Goal: Ask a question

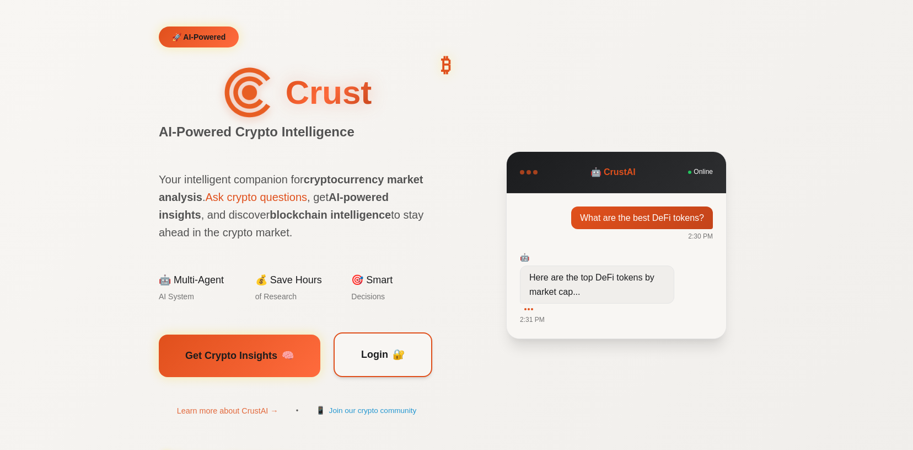
click at [387, 372] on link "Login 🔐" at bounding box center [383, 354] width 99 height 45
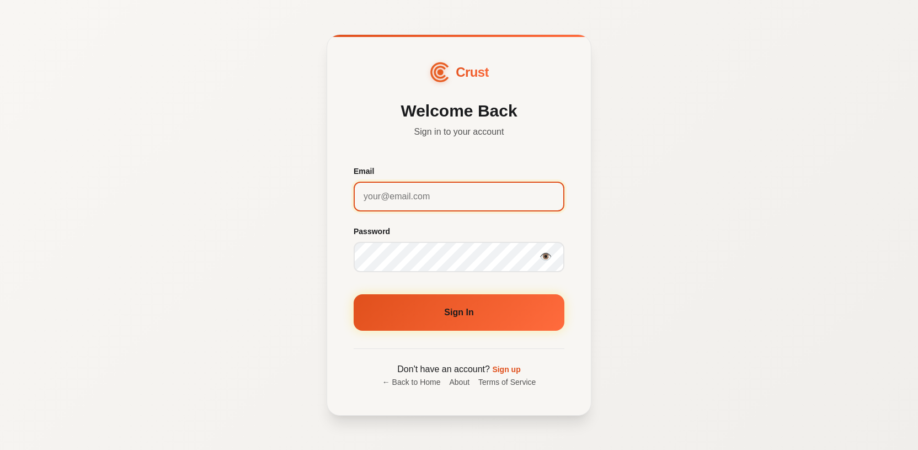
click at [408, 195] on input "Email" at bounding box center [459, 196] width 211 height 30
type input "[EMAIL_ADDRESS][DOMAIN_NAME]"
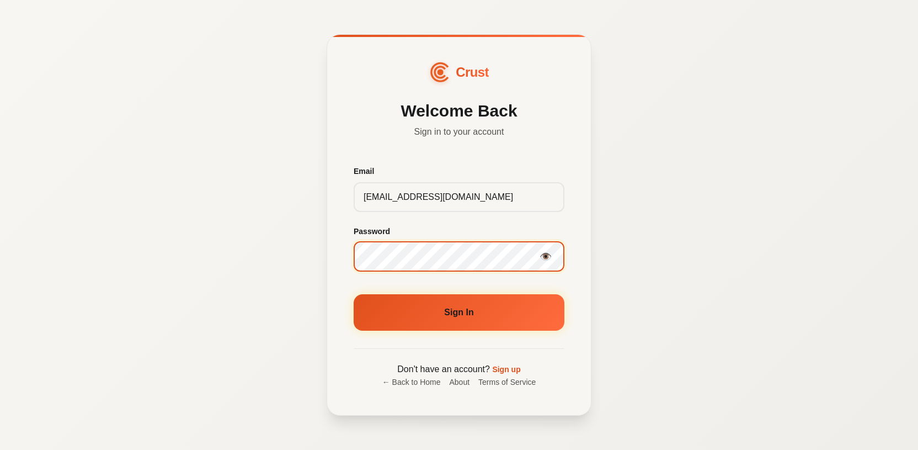
click at [354, 294] on button "Sign In" at bounding box center [459, 312] width 211 height 36
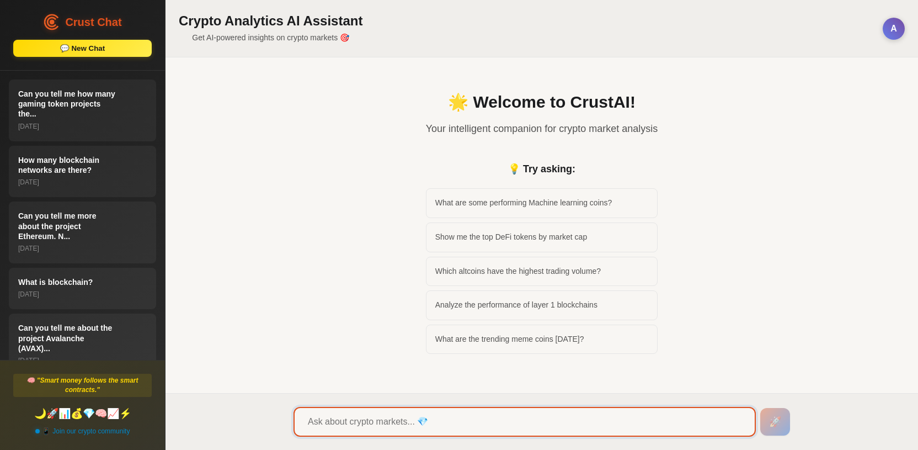
click at [349, 417] on input "text" at bounding box center [524, 422] width 462 height 30
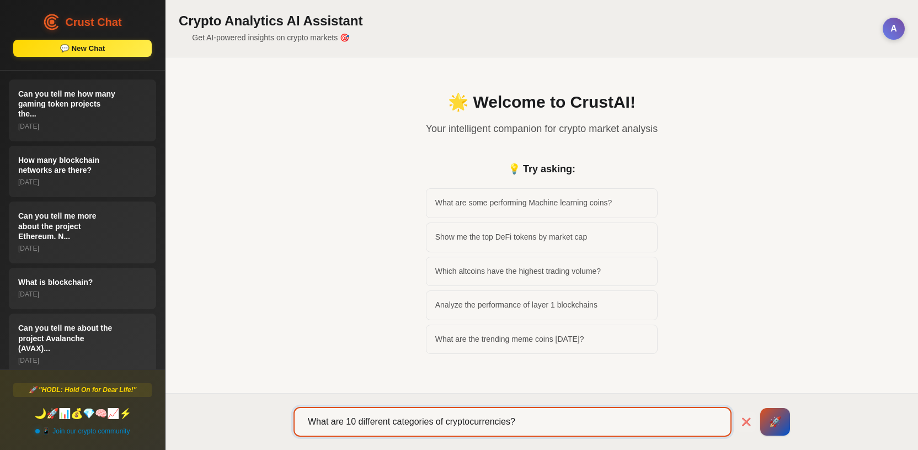
type input "What are 10 different categories of cryptocurrencies?"
click at [760, 408] on button "🚀" at bounding box center [775, 422] width 30 height 28
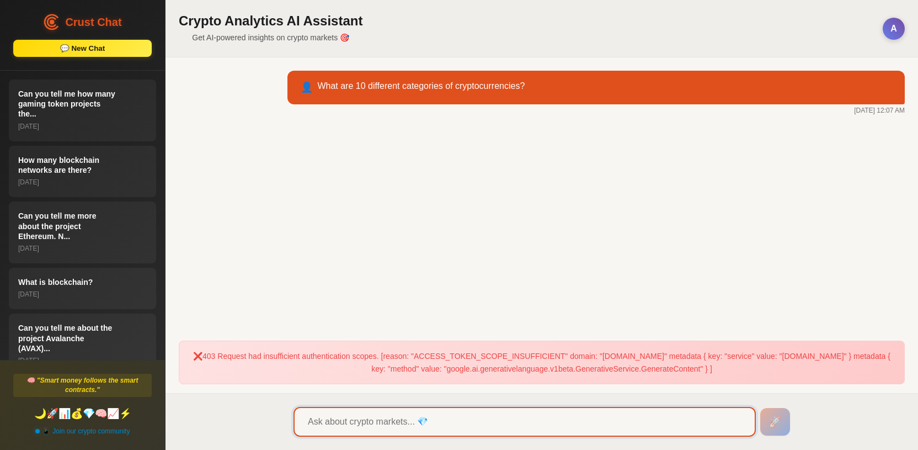
click at [410, 424] on input "text" at bounding box center [524, 422] width 462 height 30
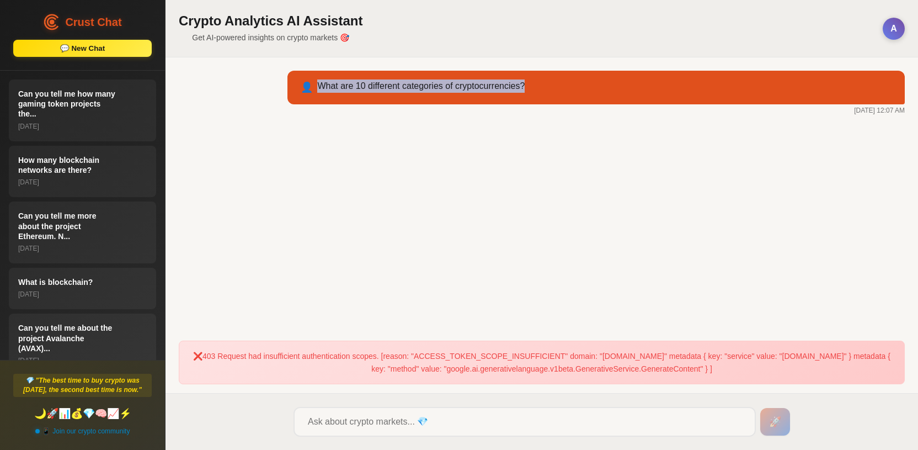
drag, startPoint x: 532, startPoint y: 89, endPoint x: 314, endPoint y: 88, distance: 218.4
click at [314, 88] on div "👤 What are 10 different categories of cryptocurrencies?" at bounding box center [595, 88] width 617 height 34
copy p "What are 10 different categories of cryptocurrencies?"
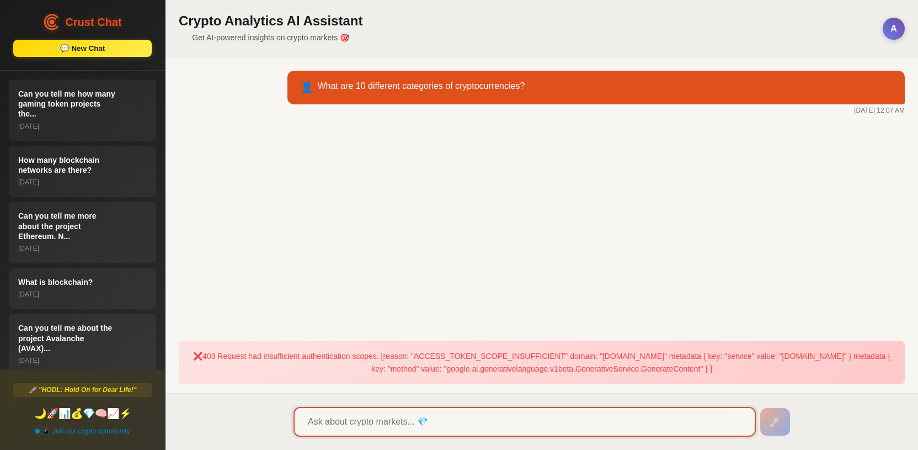
click at [365, 414] on input "text" at bounding box center [524, 422] width 462 height 30
paste input "What are 10 different categories of cryptocurrencies?"
type input "What are 10 different categories of cryptocurrencies?"
click at [760, 408] on button "🚀" at bounding box center [775, 422] width 30 height 28
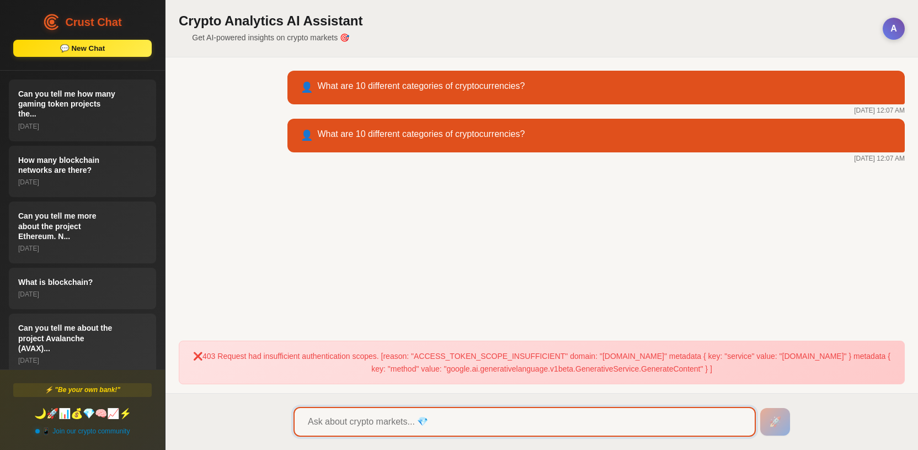
click at [403, 426] on input "text" at bounding box center [524, 422] width 462 height 30
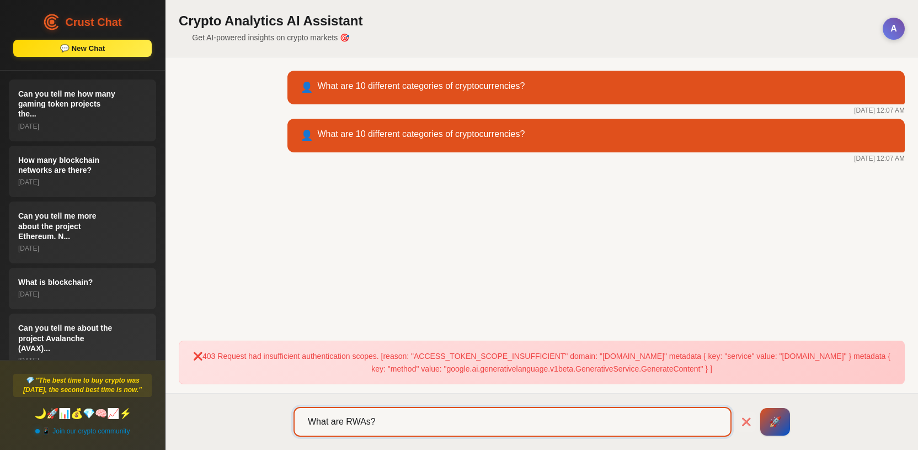
type input "What are RWAs?"
click at [760, 408] on button "🚀" at bounding box center [775, 422] width 30 height 28
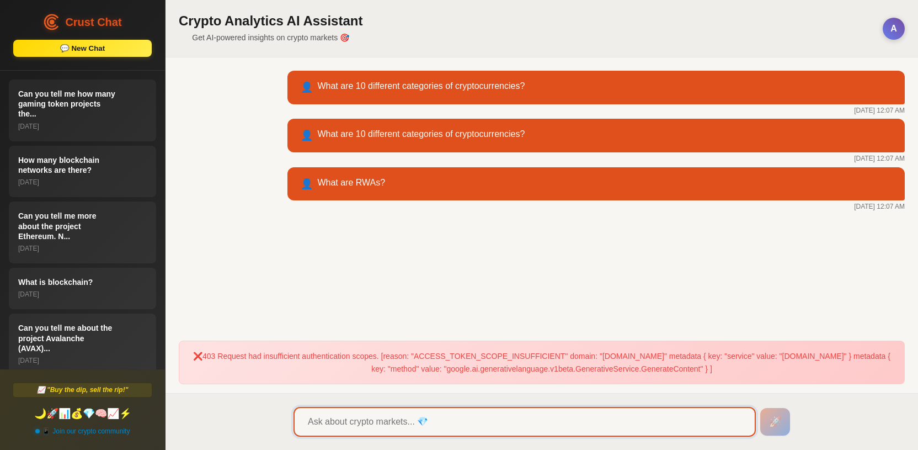
click at [386, 423] on input "text" at bounding box center [524, 422] width 462 height 30
